Goal: Task Accomplishment & Management: Use online tool/utility

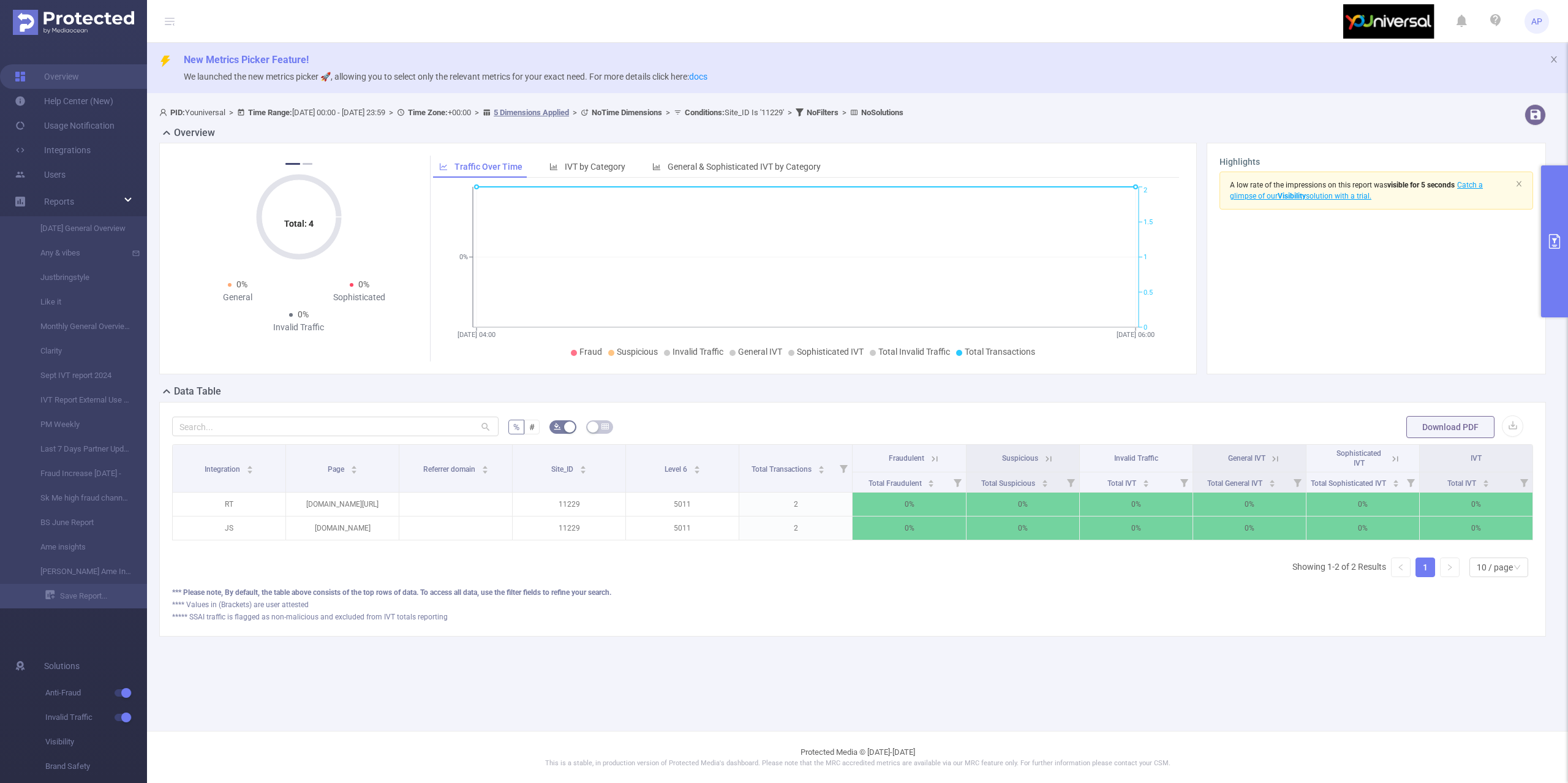
click at [1562, 219] on button "primary" at bounding box center [1554, 241] width 27 height 152
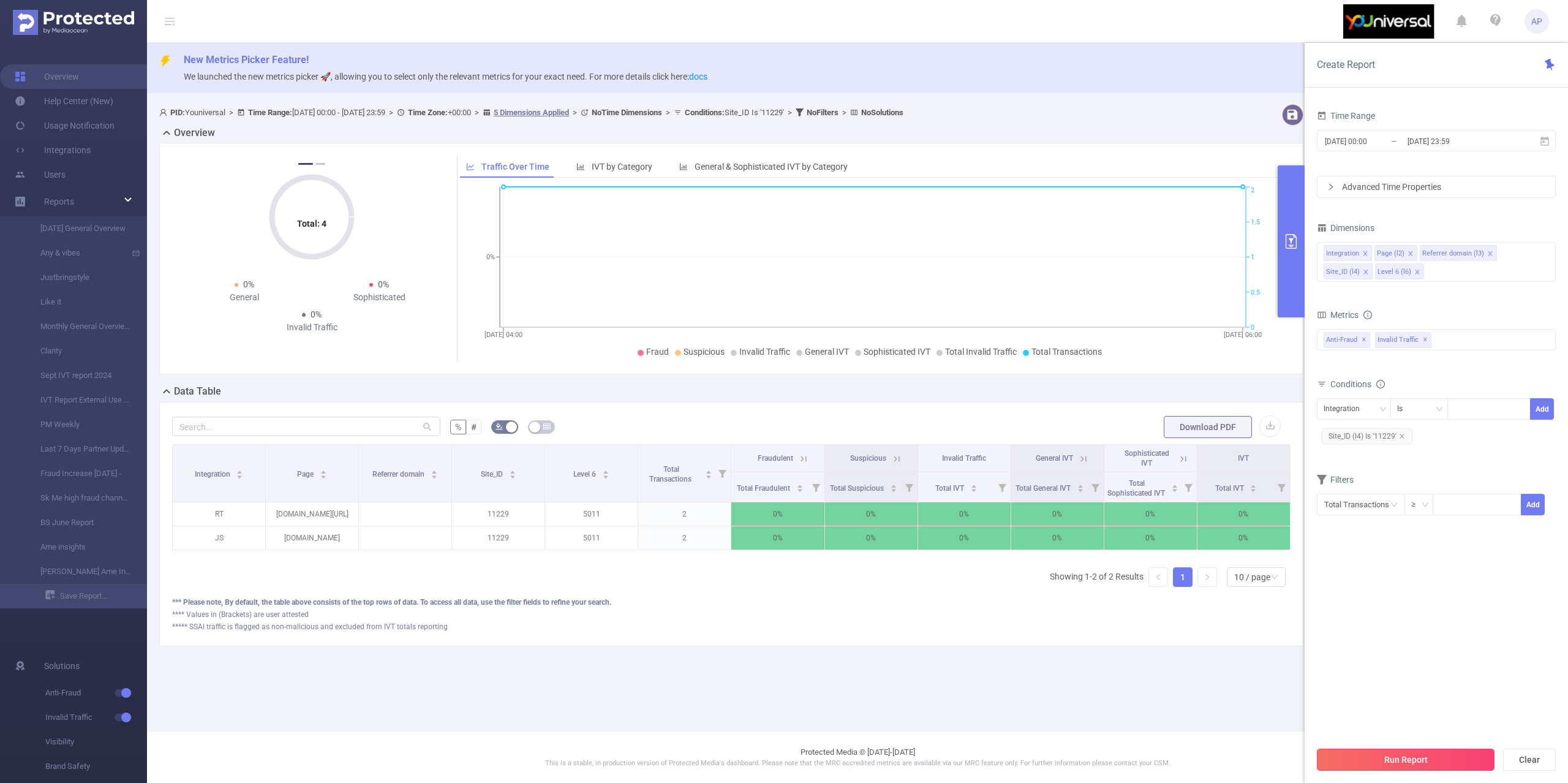
click at [1482, 758] on button "Run Report" at bounding box center [1406, 759] width 177 height 22
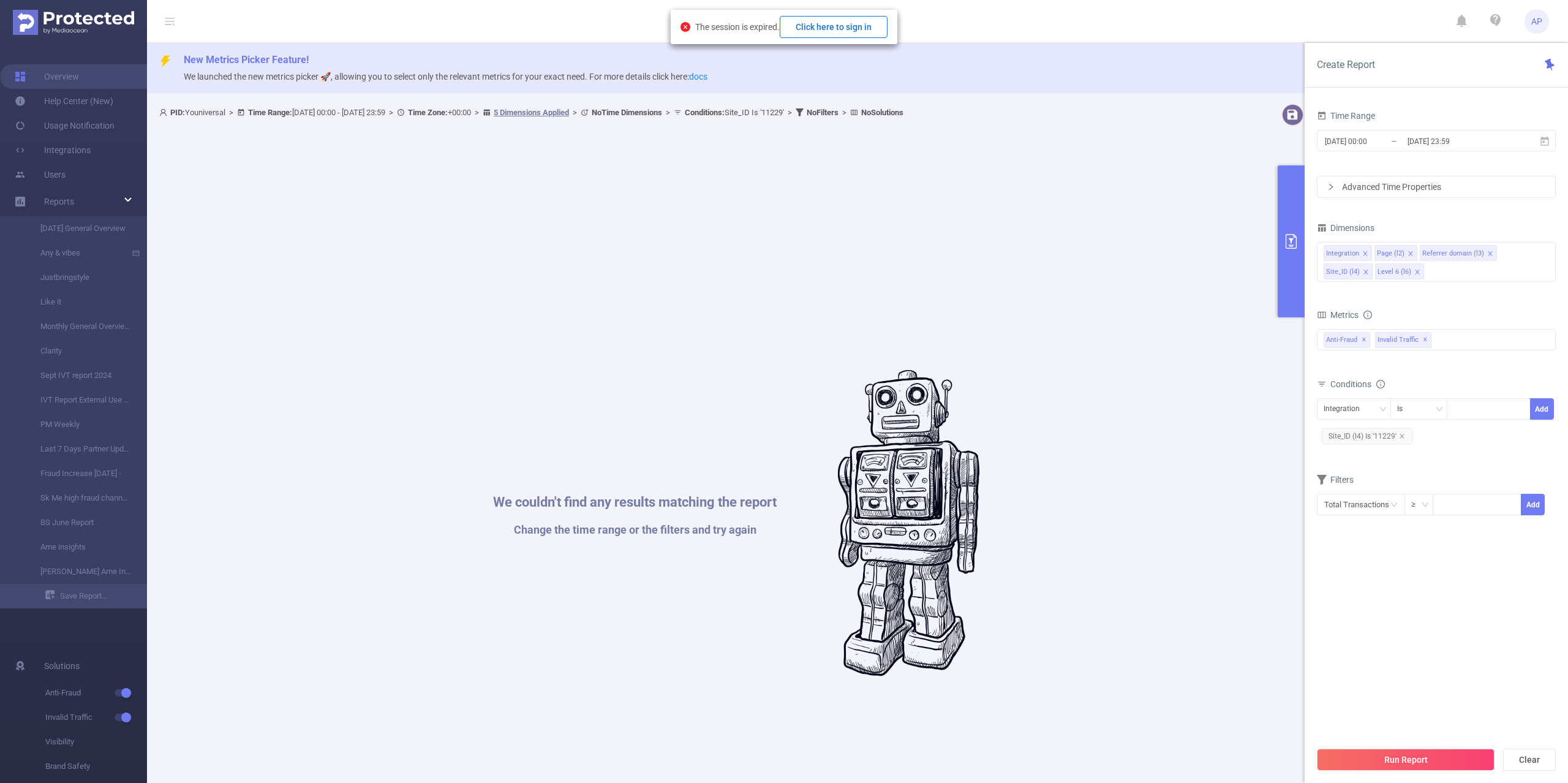
click at [851, 23] on button "Click here to sign in" at bounding box center [833, 26] width 108 height 22
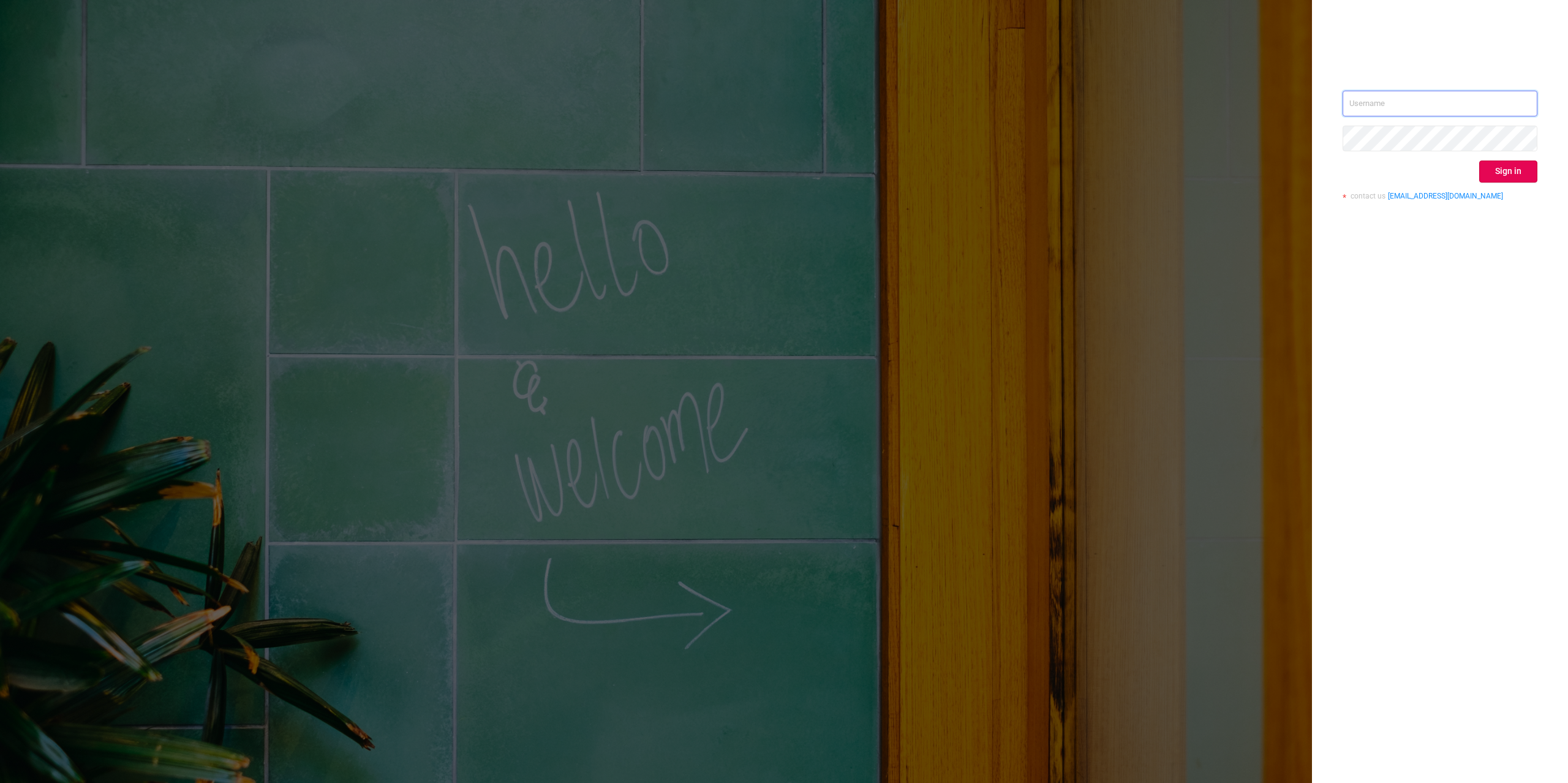
drag, startPoint x: 1437, startPoint y: 101, endPoint x: 1520, endPoint y: 113, distance: 83.9
click at [1437, 102] on input "text" at bounding box center [1439, 104] width 195 height 26
click at [1522, 104] on iframe at bounding box center [1527, 103] width 11 height 11
click at [1530, 91] on input "text" at bounding box center [1439, 104] width 195 height 26
click at [1495, 99] on input "text" at bounding box center [1439, 104] width 195 height 26
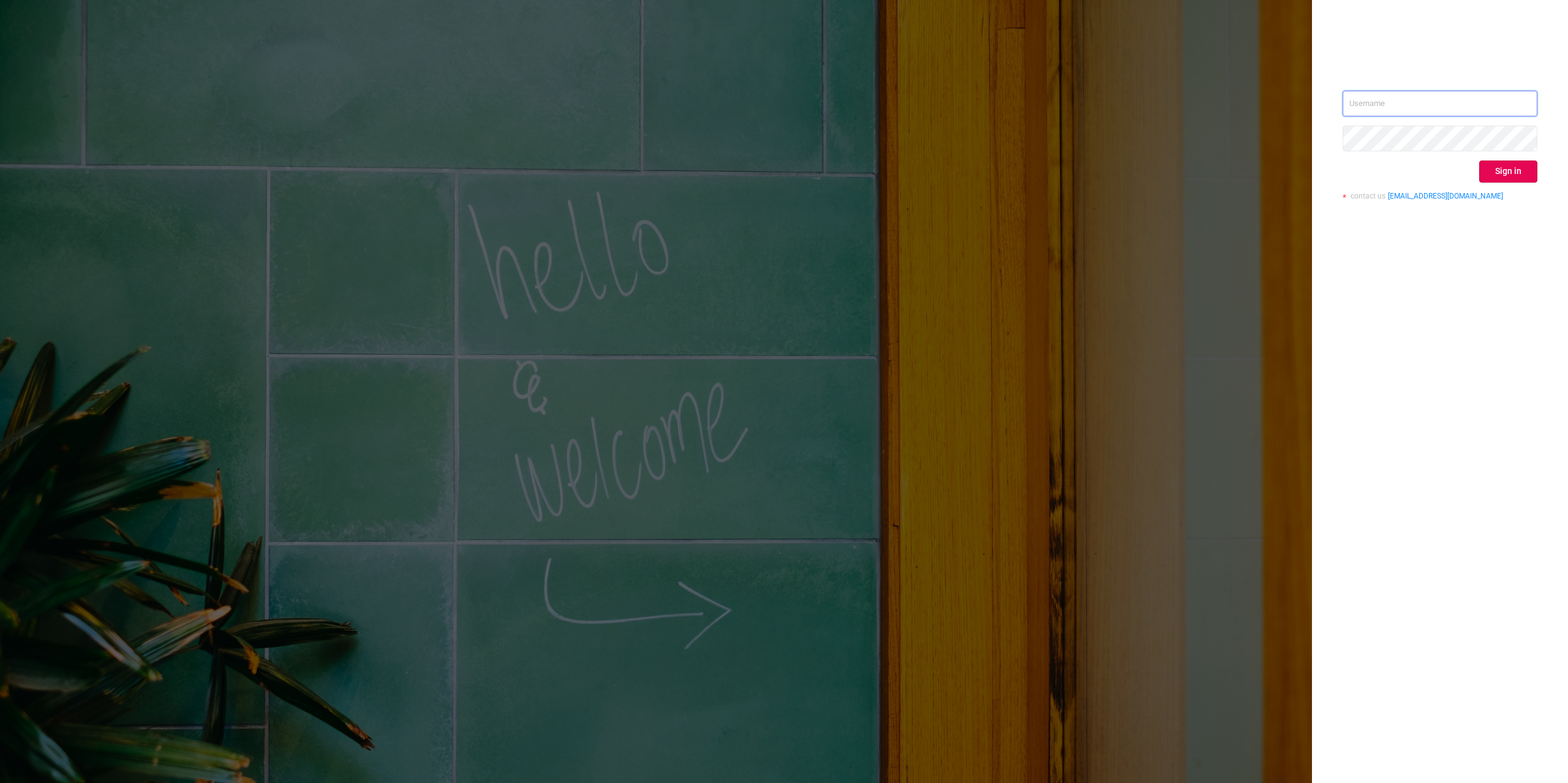
click at [1509, 115] on input "text" at bounding box center [1439, 104] width 195 height 26
click at [1552, 130] on div "Sign in contact us [EMAIL_ADDRESS][DOMAIN_NAME]" at bounding box center [1440, 391] width 256 height 783
click at [1534, 108] on input "text" at bounding box center [1439, 104] width 195 height 26
type input "[PERSON_NAME][EMAIL_ADDRESS][DOMAIN_NAME]"
click at [1497, 175] on button "Sign in" at bounding box center [1508, 171] width 58 height 22
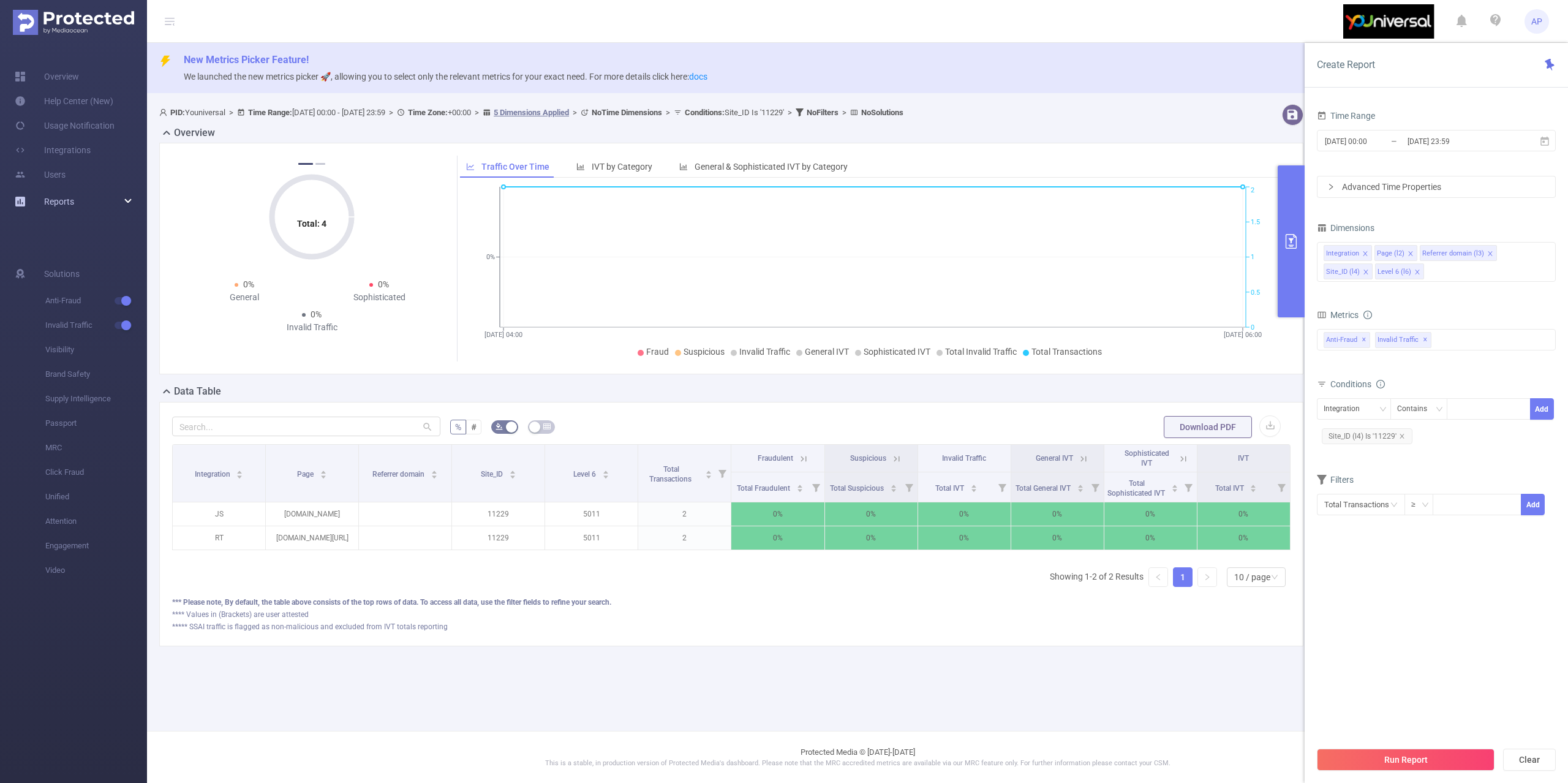
click at [77, 207] on div "Reports" at bounding box center [73, 202] width 147 height 25
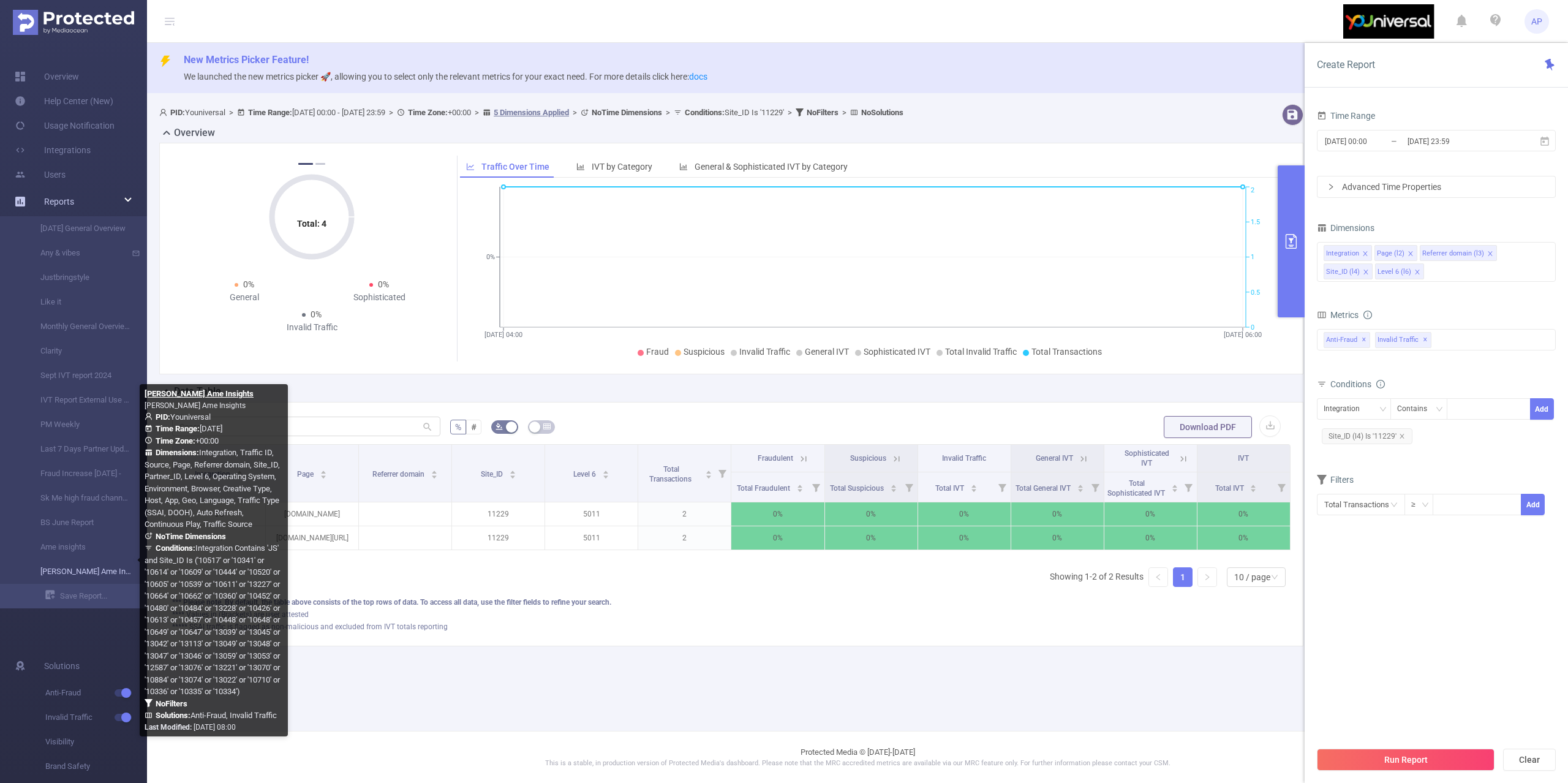
click at [80, 563] on link "[PERSON_NAME] Ame Insights" at bounding box center [78, 572] width 108 height 25
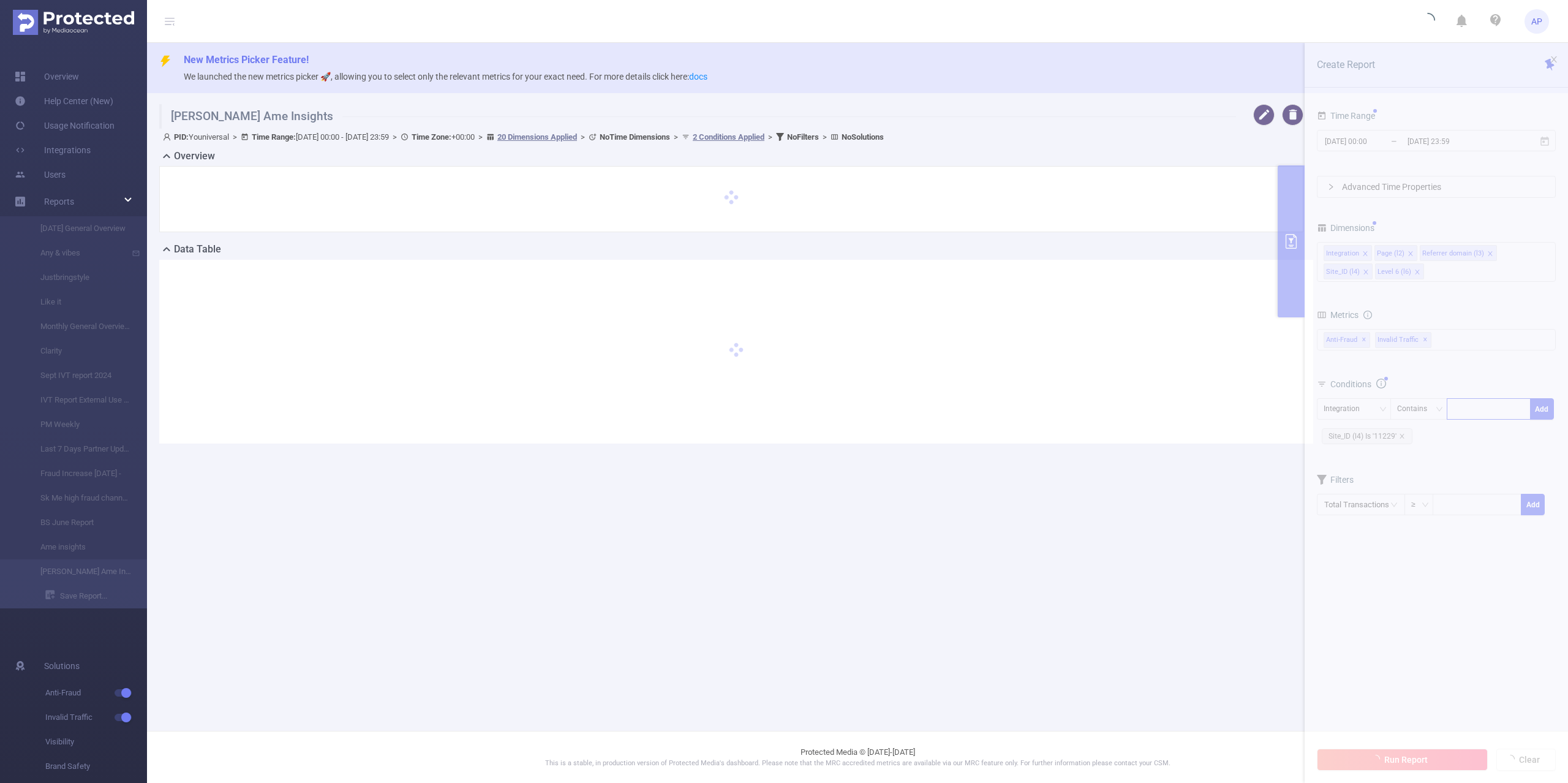
type input "[DATE] 00:00"
type input "[DATE] 23:59"
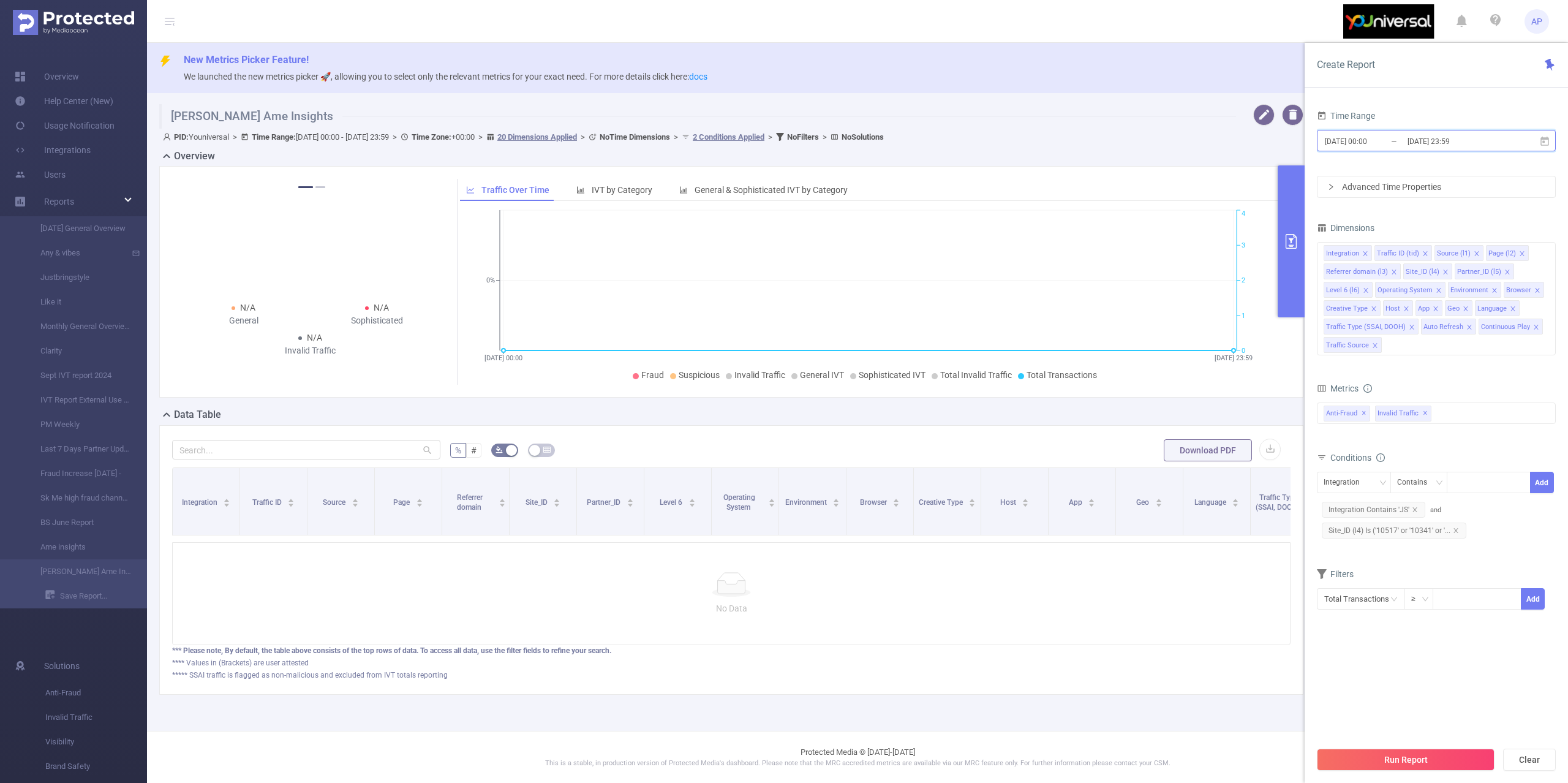
drag, startPoint x: 1554, startPoint y: 138, endPoint x: 1544, endPoint y: 147, distance: 13.5
click at [1544, 147] on span "[DATE] 00:00 _ [DATE] 23:59" at bounding box center [1436, 141] width 239 height 22
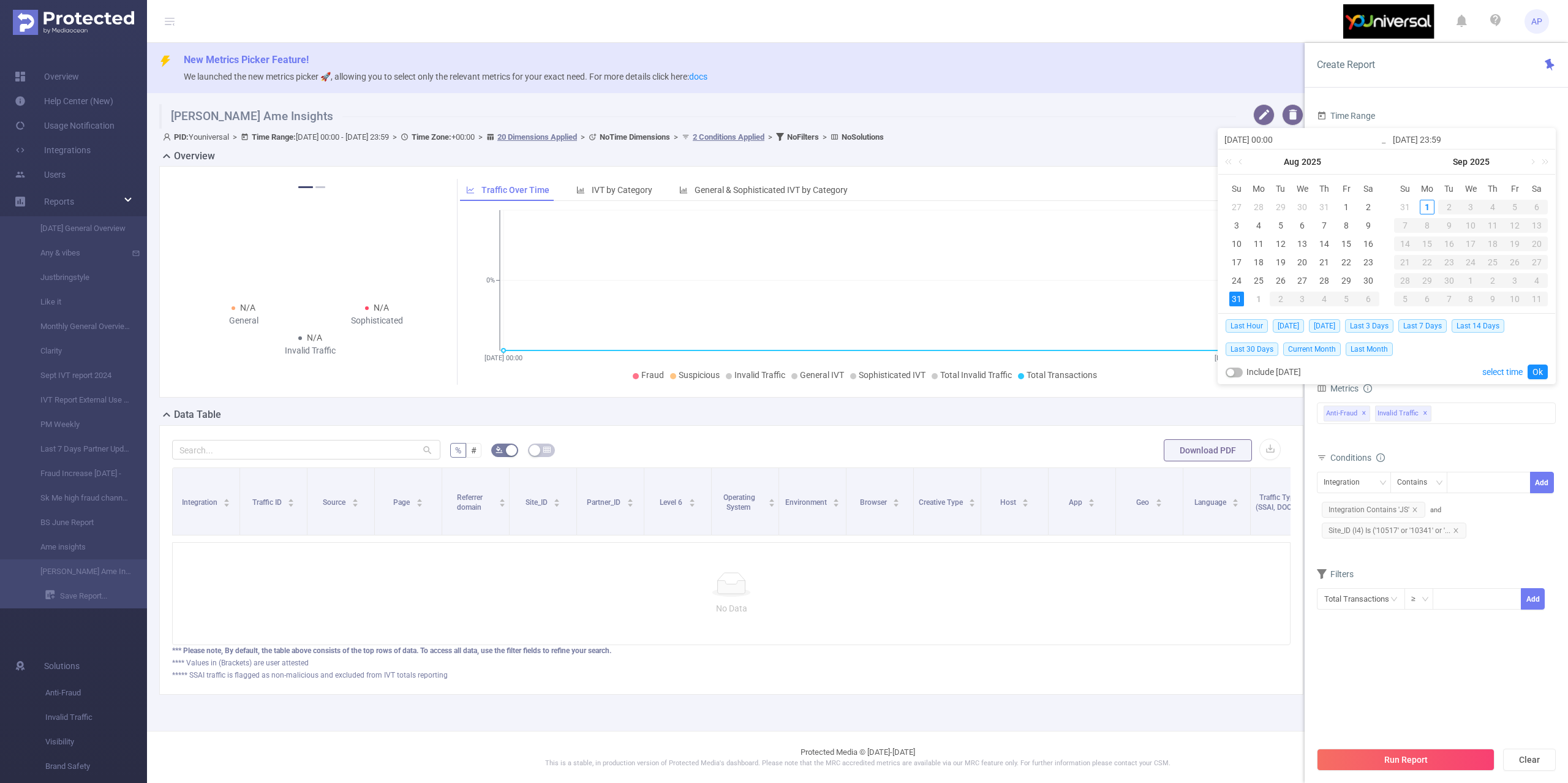
click at [1541, 147] on div "[DATE] 23:59" at bounding box center [1471, 139] width 168 height 21
click at [1333, 322] on span "[DATE]" at bounding box center [1325, 326] width 32 height 14
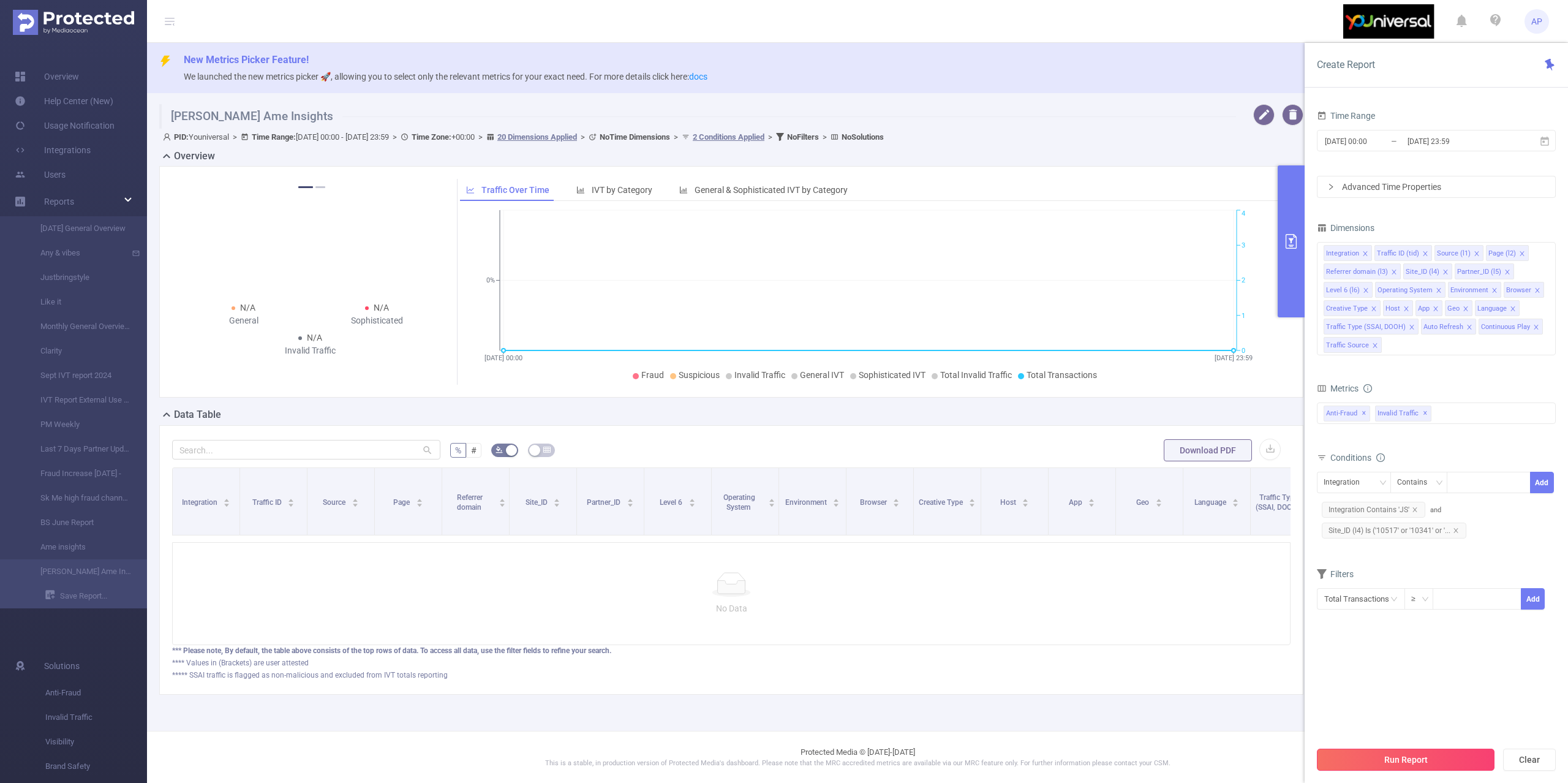
click at [1472, 766] on button "Run Report" at bounding box center [1406, 759] width 177 height 22
